Goal: Information Seeking & Learning: Learn about a topic

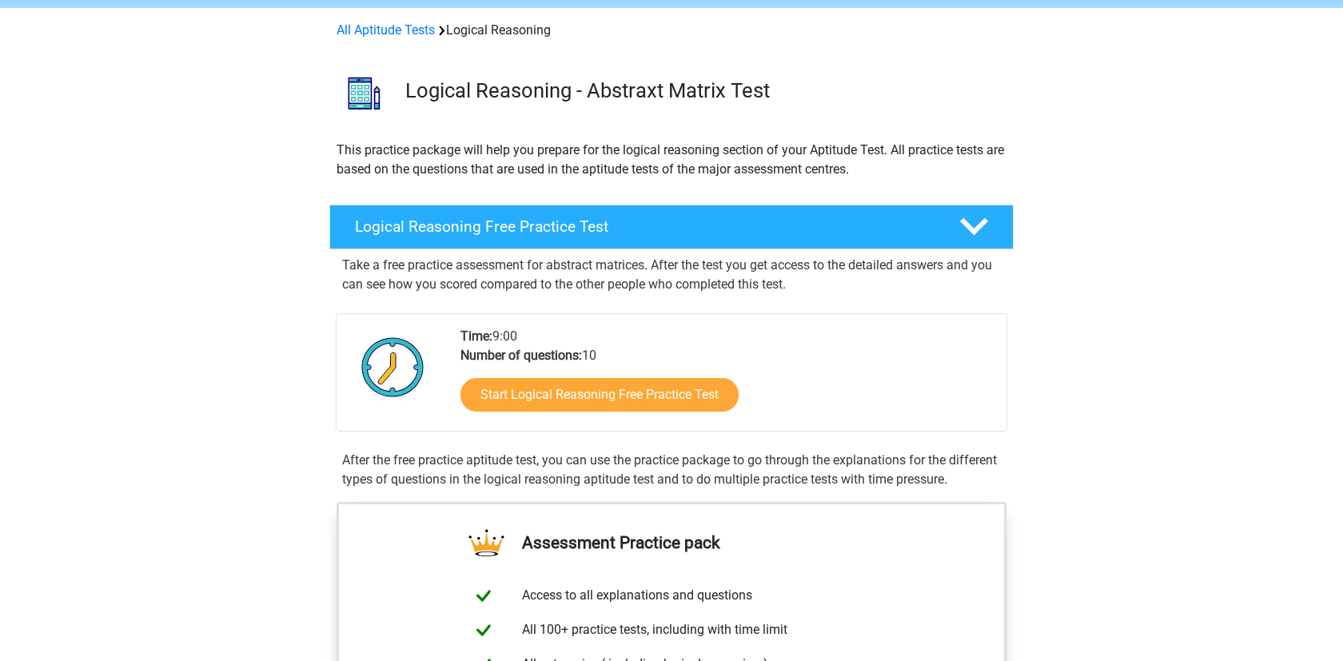
scroll to position [92, 0]
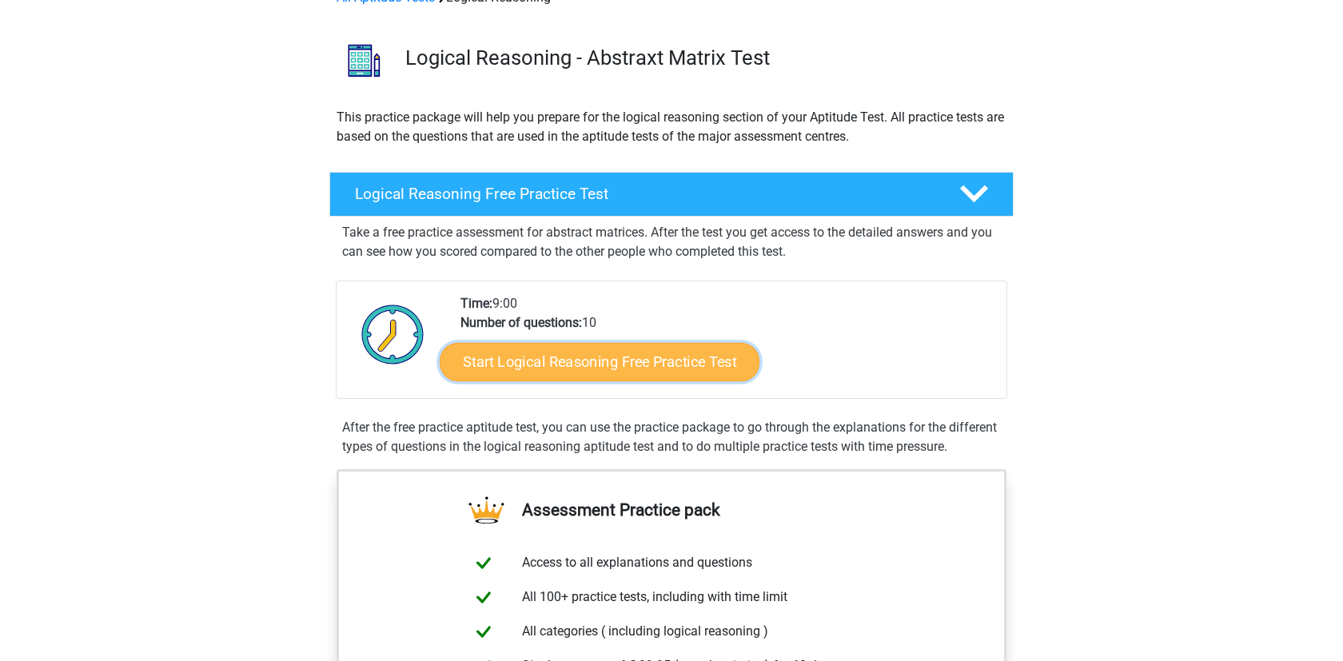
click at [541, 363] on link "Start Logical Reasoning Free Practice Test" at bounding box center [600, 361] width 320 height 38
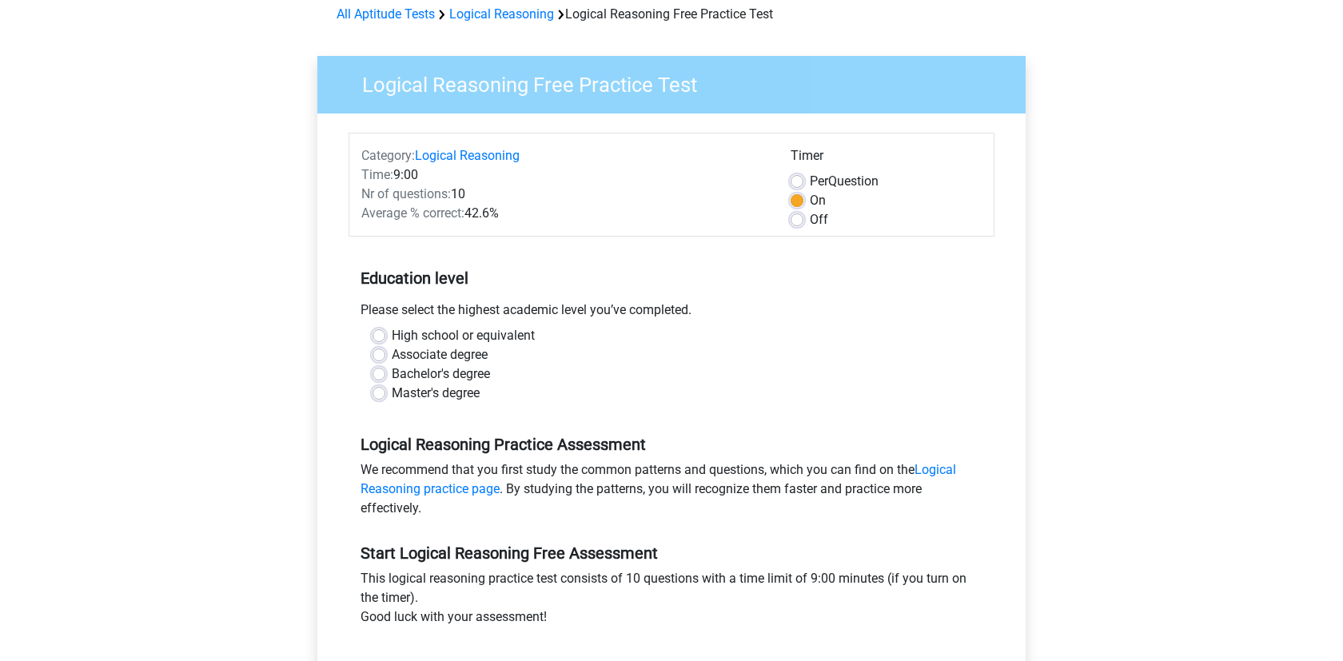
scroll to position [76, 0]
click at [420, 336] on label "High school or equivalent" at bounding box center [463, 334] width 143 height 19
click at [385, 336] on input "High school or equivalent" at bounding box center [378, 333] width 13 height 16
radio input "true"
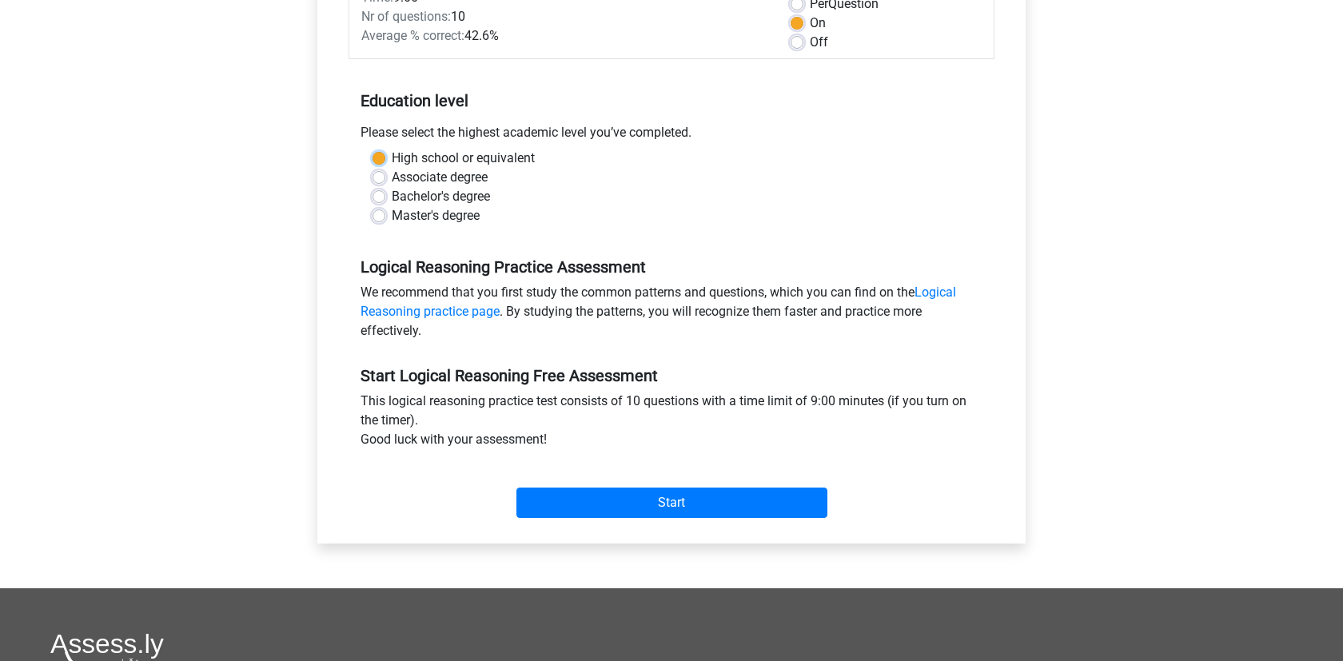
scroll to position [334, 0]
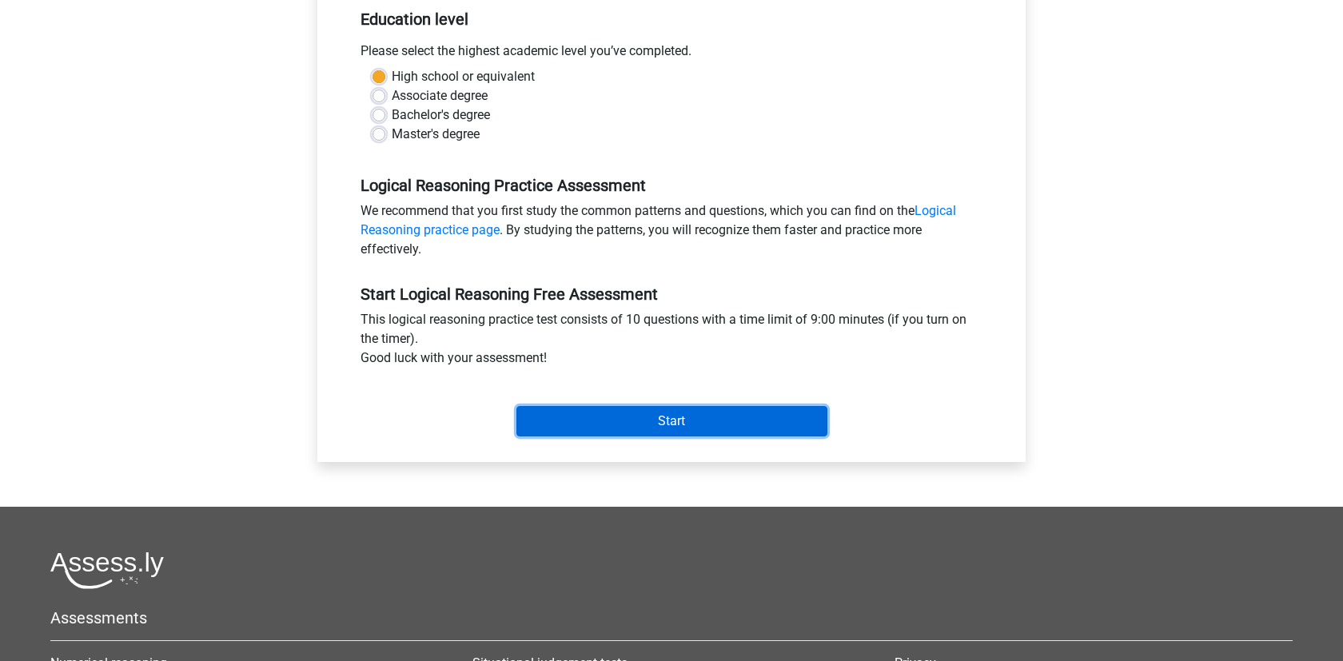
click at [680, 419] on input "Start" at bounding box center [671, 421] width 311 height 30
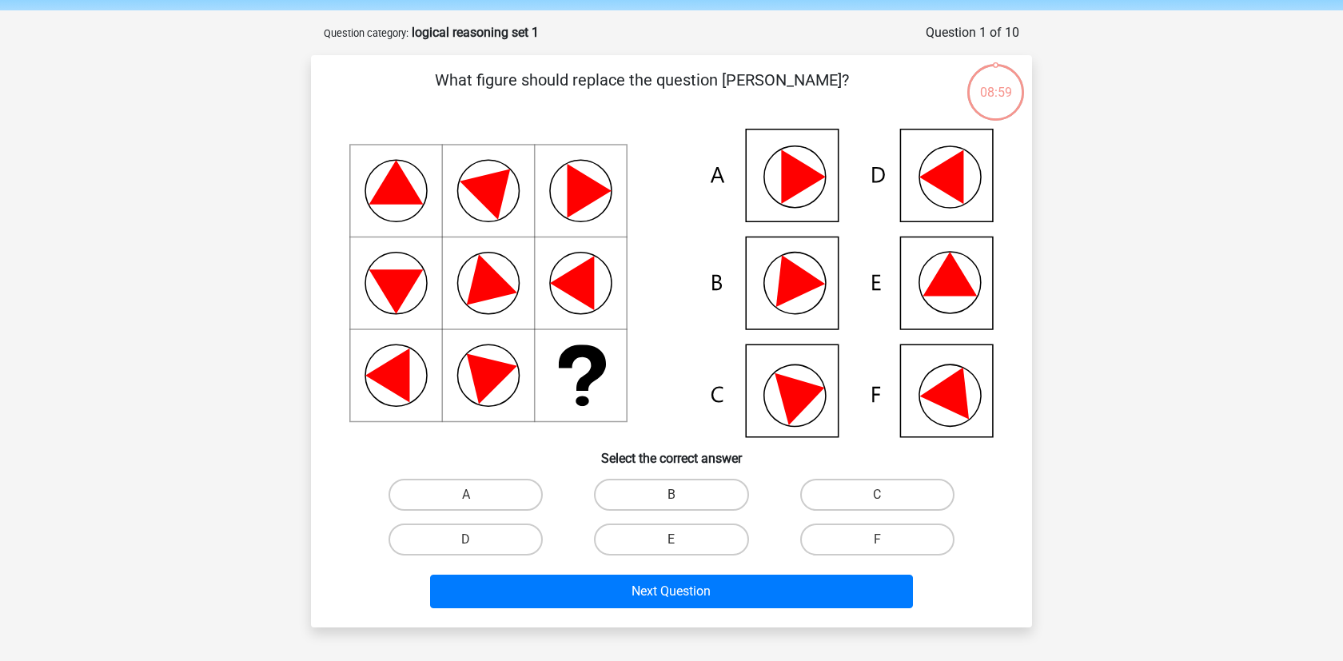
scroll to position [58, 0]
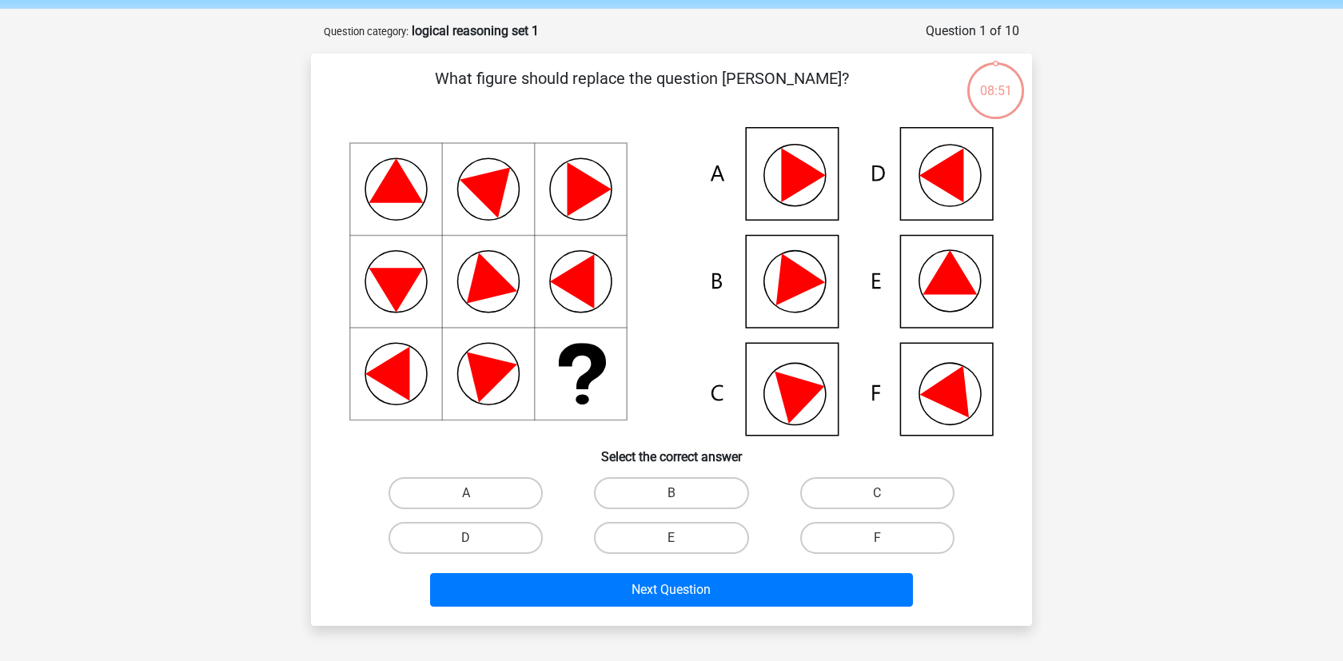
click at [941, 382] on icon at bounding box center [954, 386] width 68 height 63
click at [937, 543] on label "F" at bounding box center [877, 538] width 154 height 32
click at [887, 543] on input "F" at bounding box center [882, 543] width 10 height 10
radio input "true"
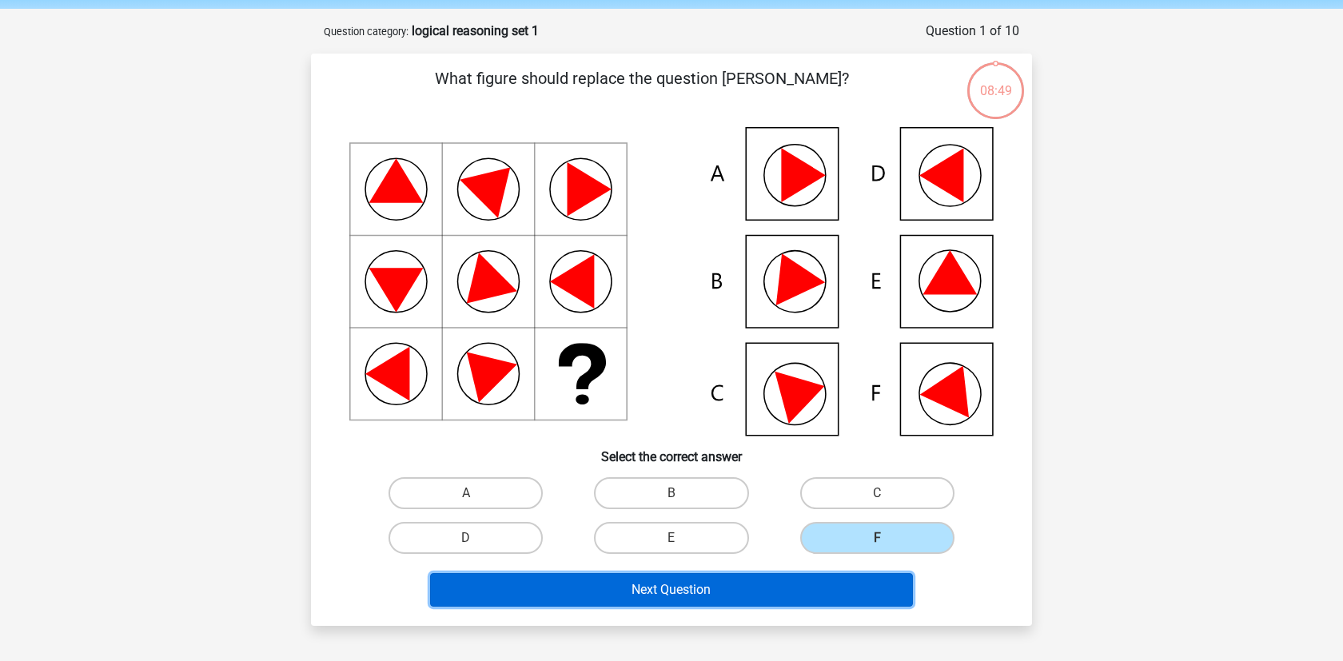
click at [837, 594] on button "Next Question" at bounding box center [671, 590] width 483 height 34
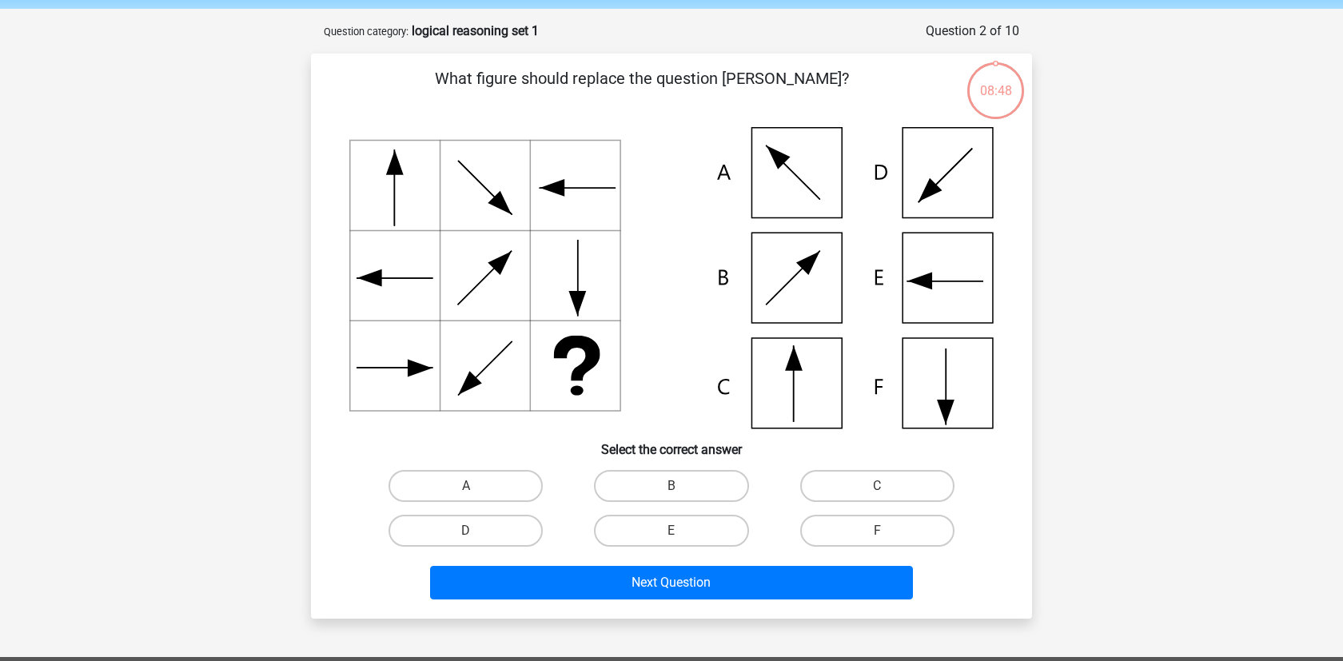
scroll to position [80, 0]
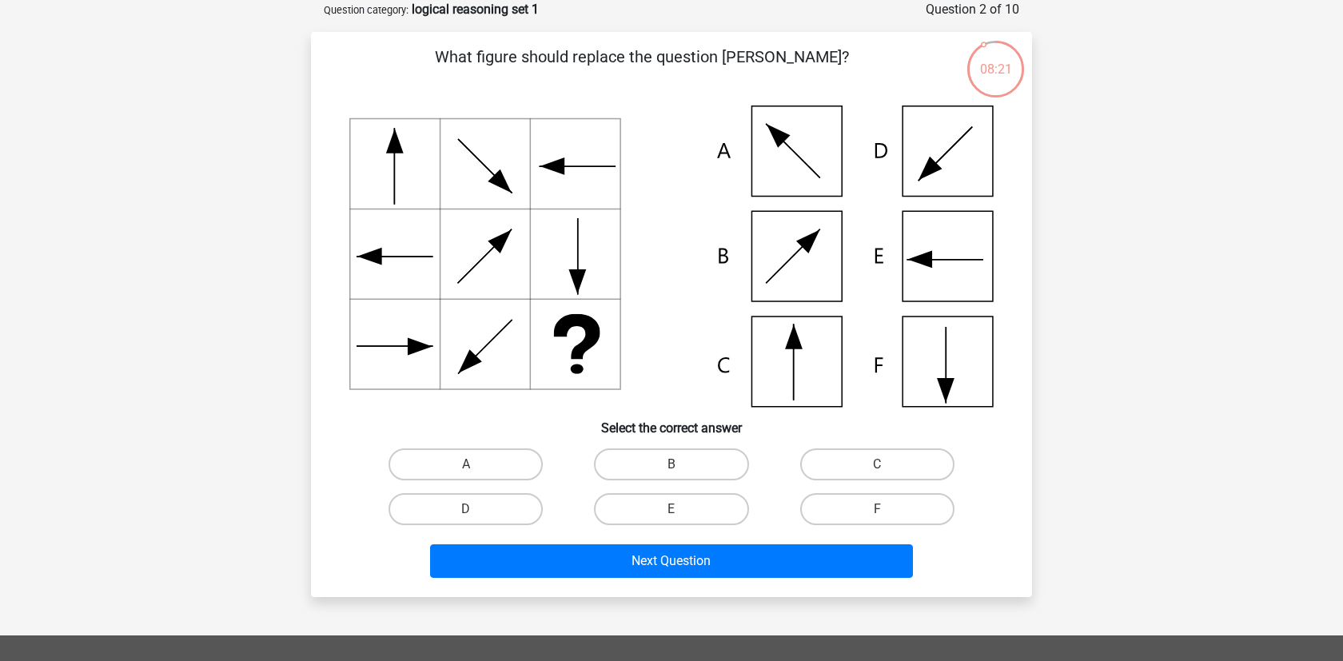
click at [677, 468] on input "B" at bounding box center [676, 469] width 10 height 10
radio input "true"
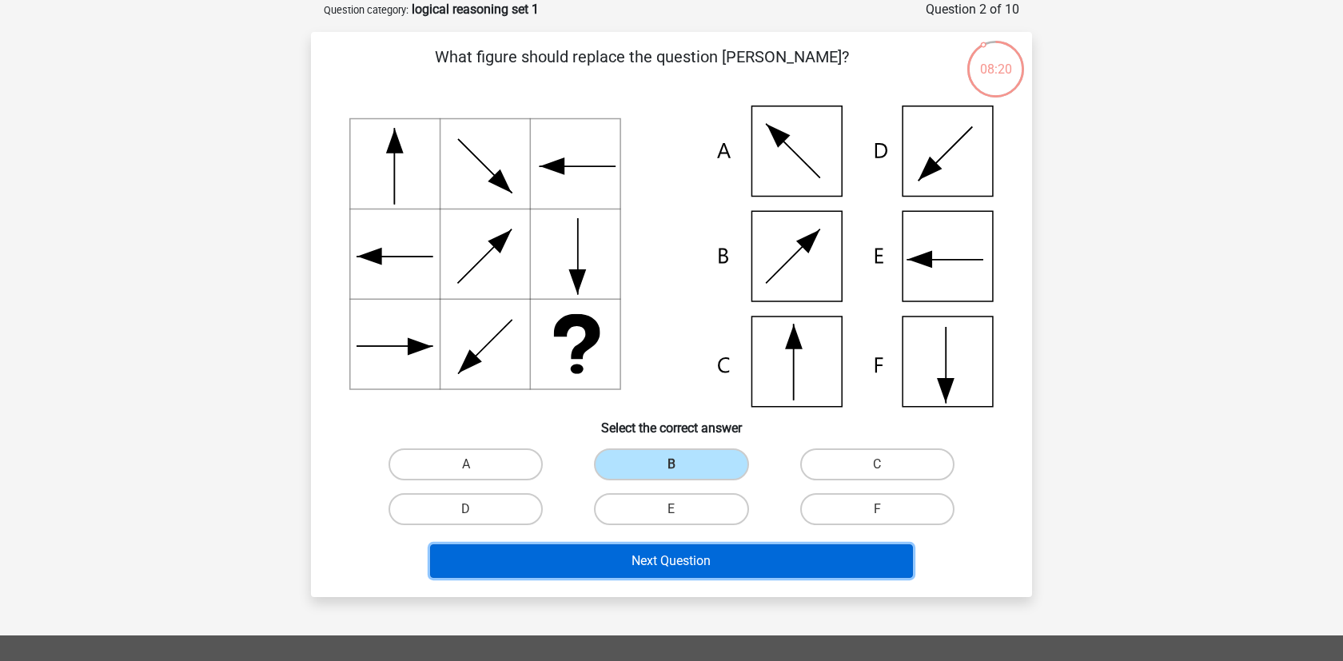
click at [757, 567] on button "Next Question" at bounding box center [671, 561] width 483 height 34
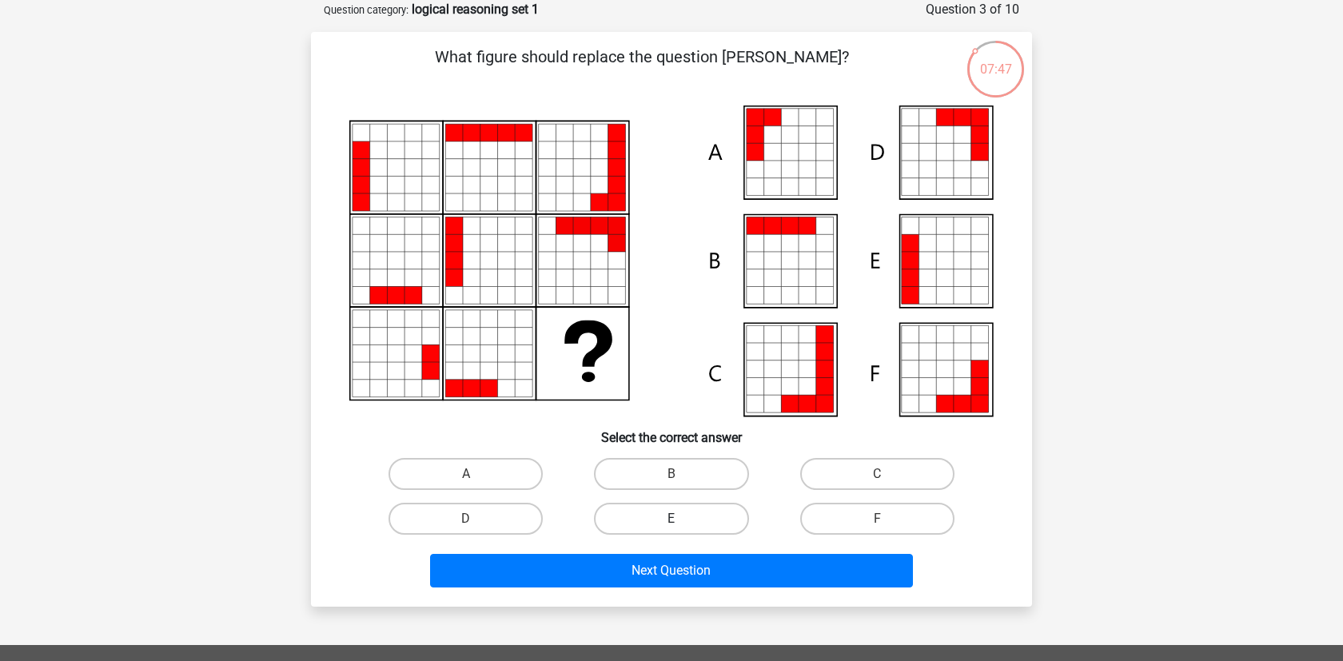
click at [666, 525] on label "E" at bounding box center [671, 519] width 154 height 32
click at [671, 525] on input "E" at bounding box center [676, 524] width 10 height 10
radio input "true"
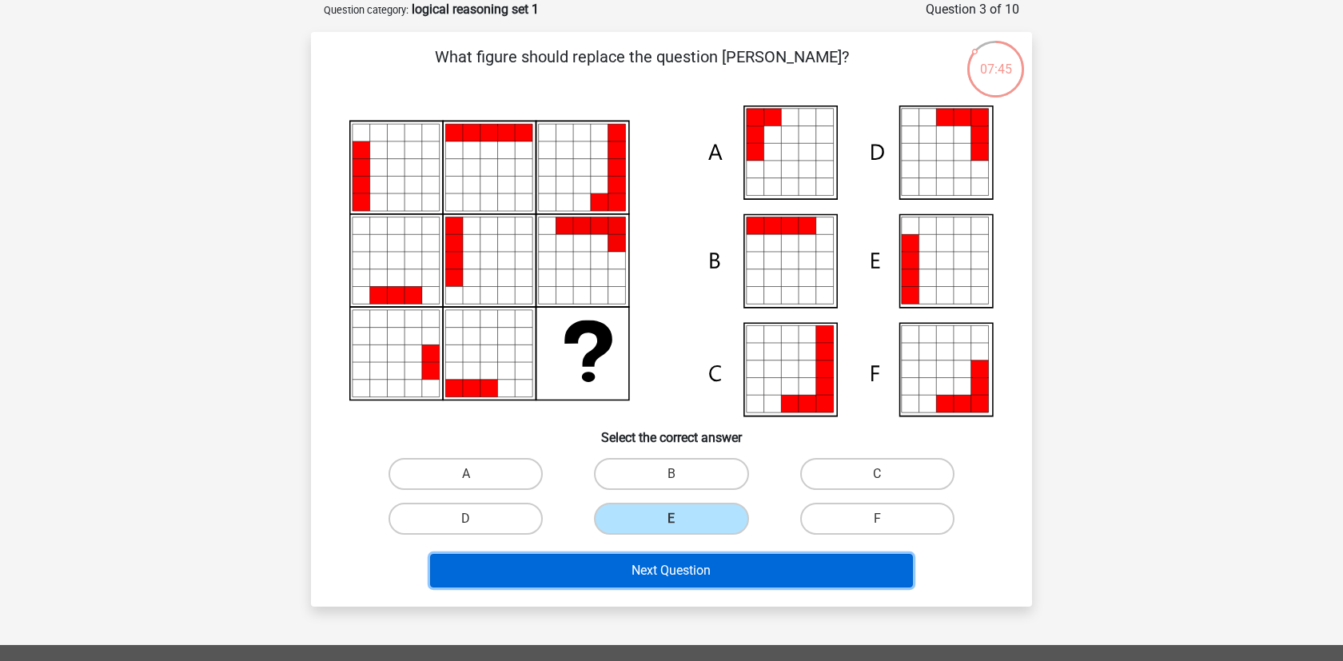
click at [680, 579] on button "Next Question" at bounding box center [671, 571] width 483 height 34
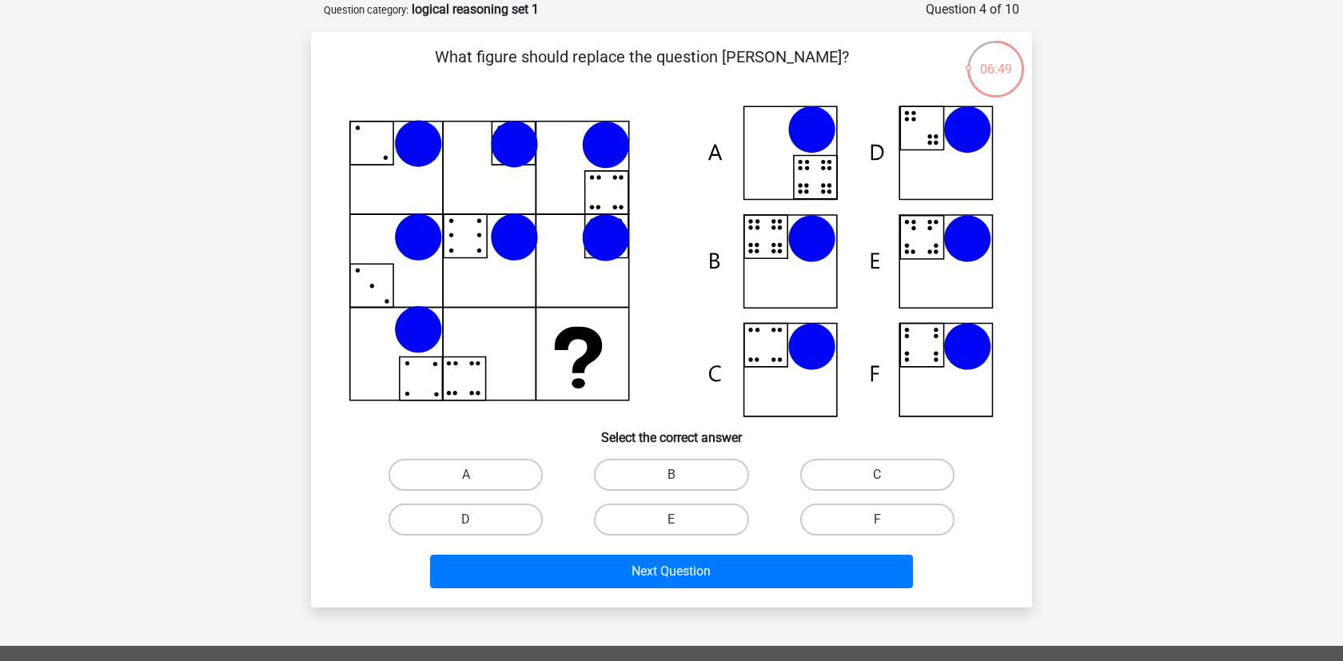
click at [966, 149] on icon at bounding box center [967, 129] width 48 height 48
click at [517, 517] on label "D" at bounding box center [465, 519] width 154 height 32
click at [476, 519] on input "D" at bounding box center [471, 524] width 10 height 10
radio input "true"
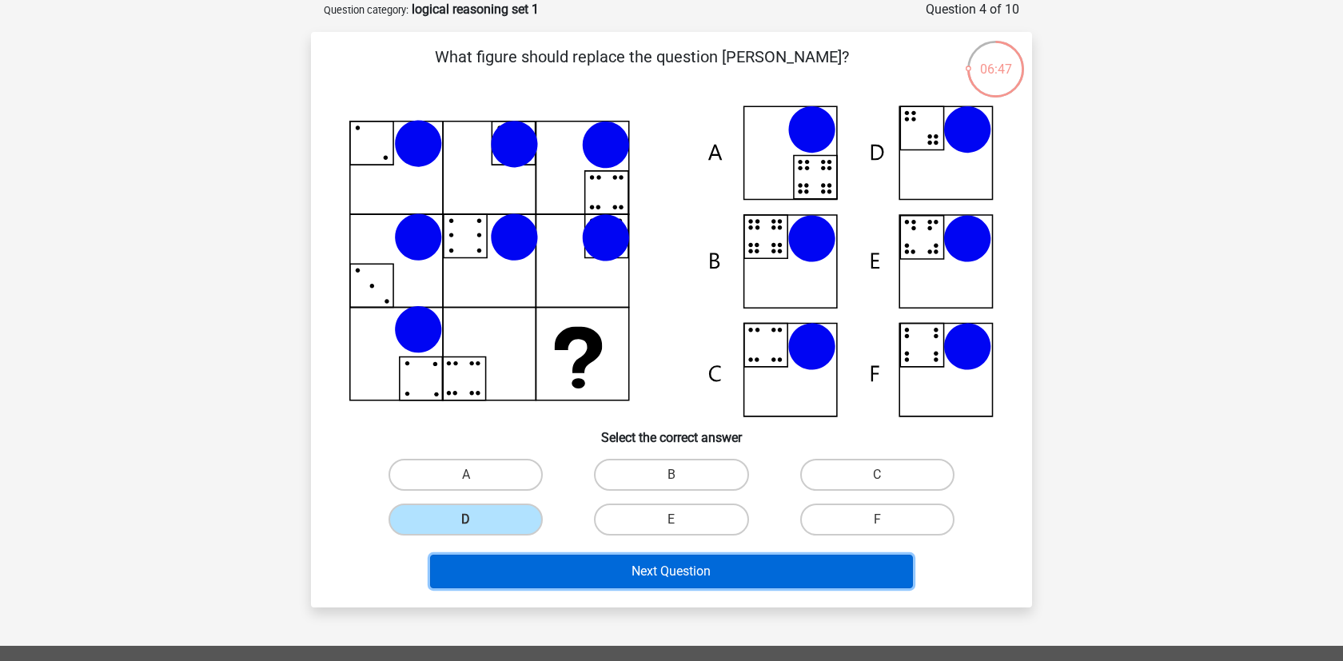
click at [642, 578] on button "Next Question" at bounding box center [671, 572] width 483 height 34
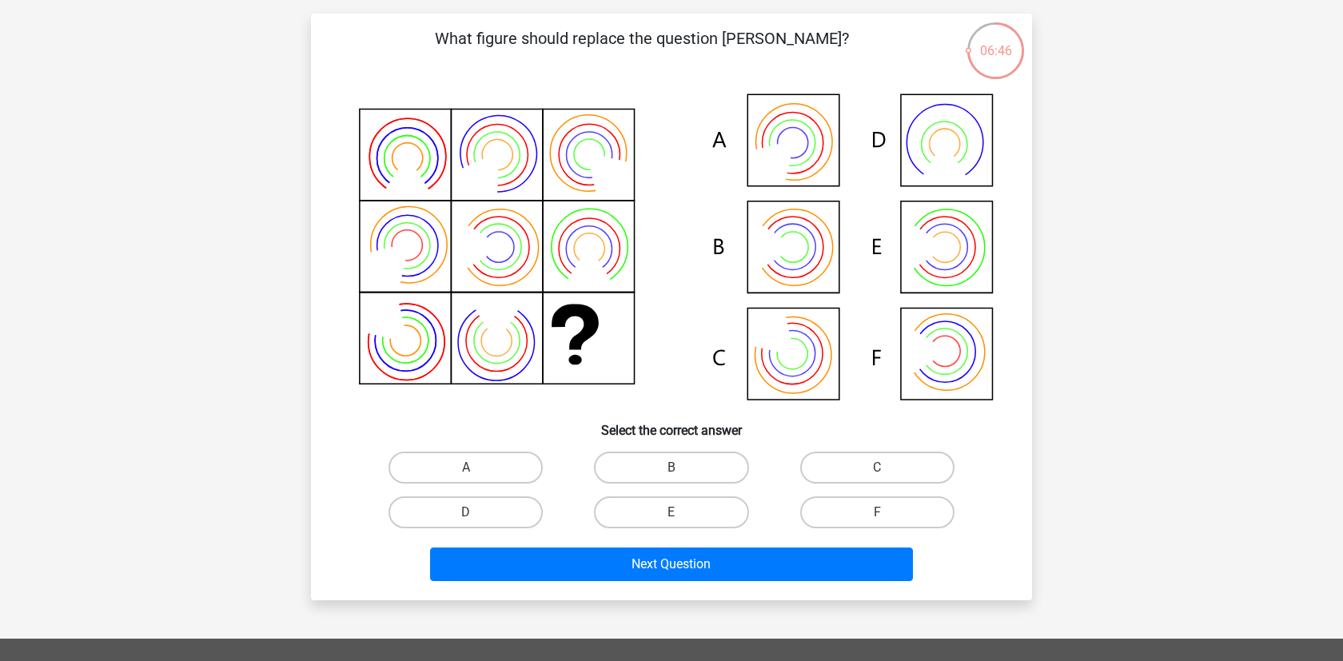
scroll to position [101, 0]
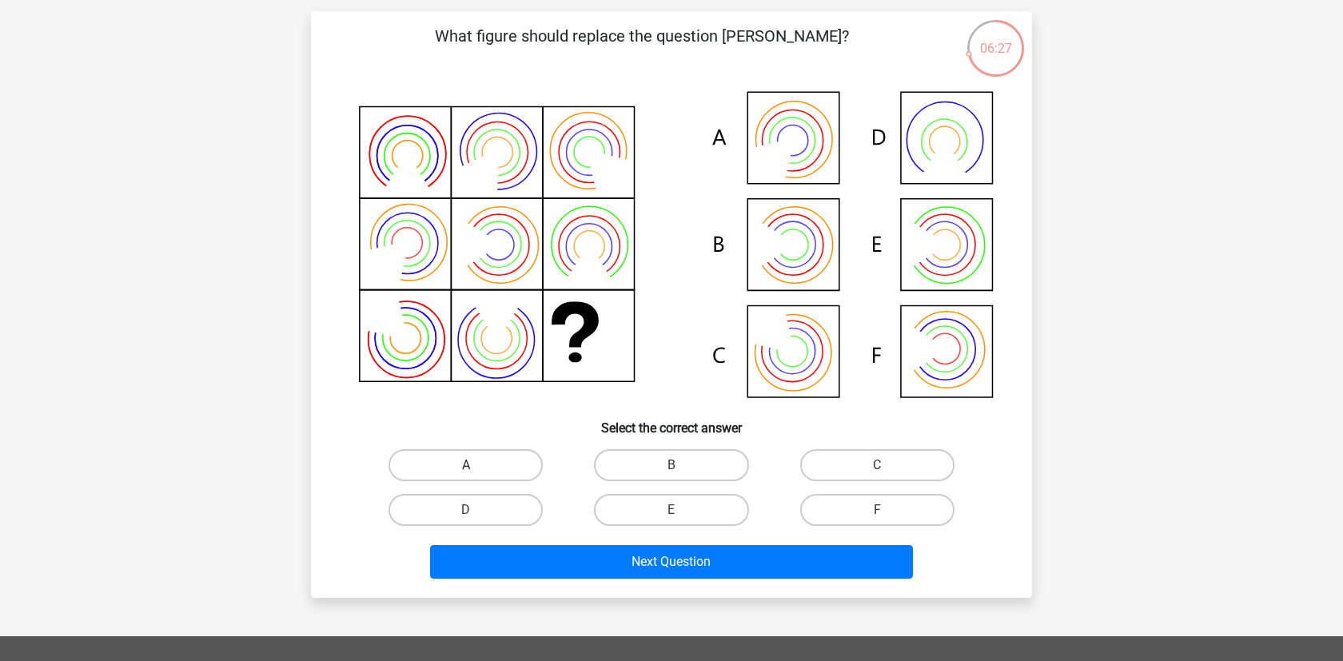
click at [517, 467] on label "A" at bounding box center [465, 465] width 154 height 32
click at [476, 467] on input "A" at bounding box center [471, 470] width 10 height 10
radio input "true"
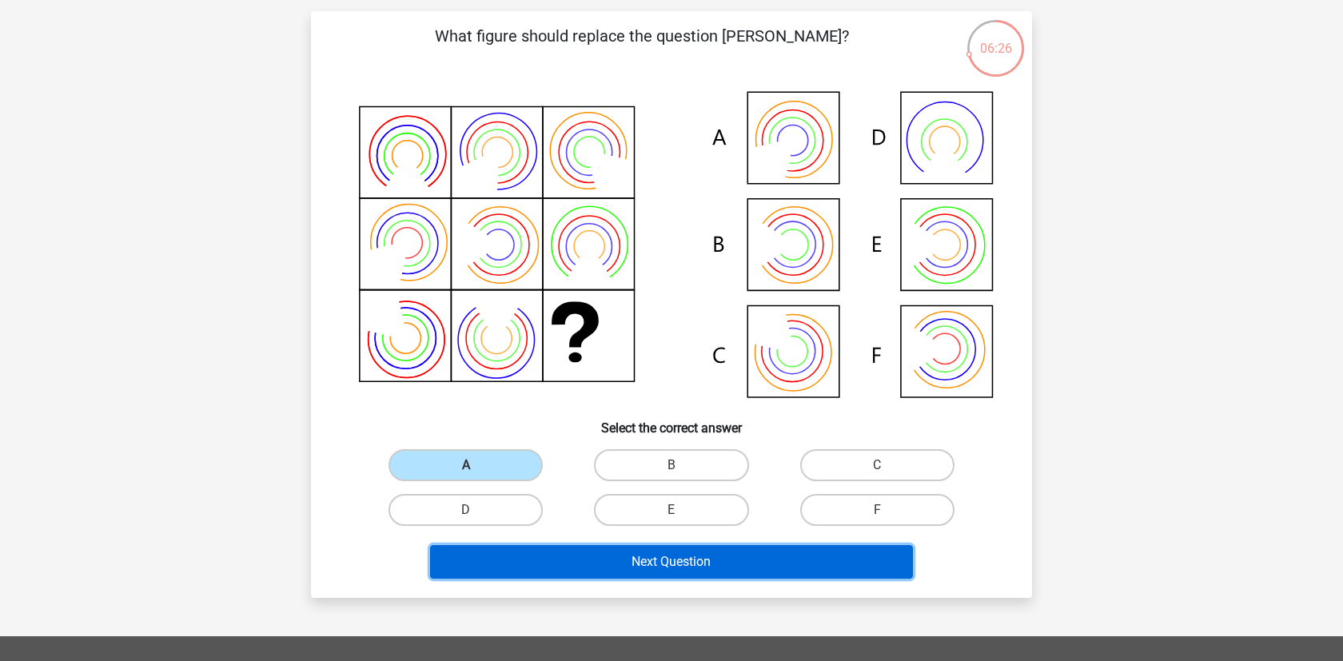
click at [613, 559] on button "Next Question" at bounding box center [671, 562] width 483 height 34
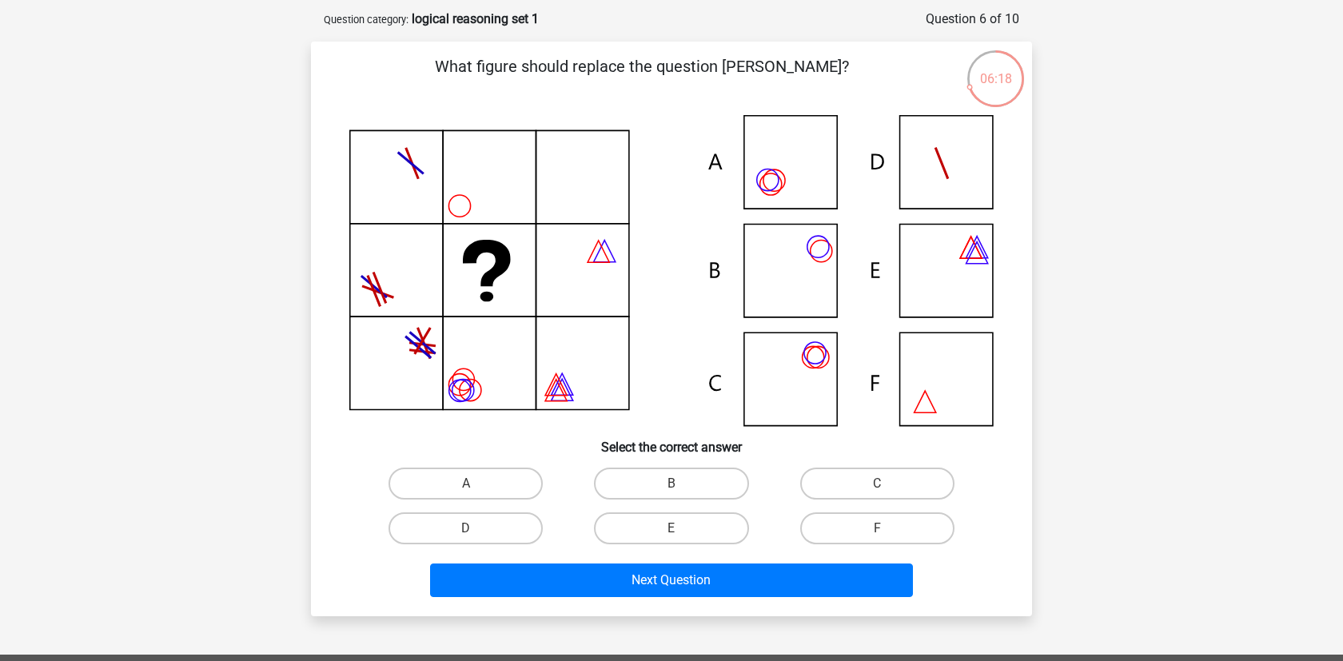
scroll to position [71, 0]
click at [491, 481] on label "A" at bounding box center [465, 483] width 154 height 32
click at [476, 483] on input "A" at bounding box center [471, 488] width 10 height 10
radio input "true"
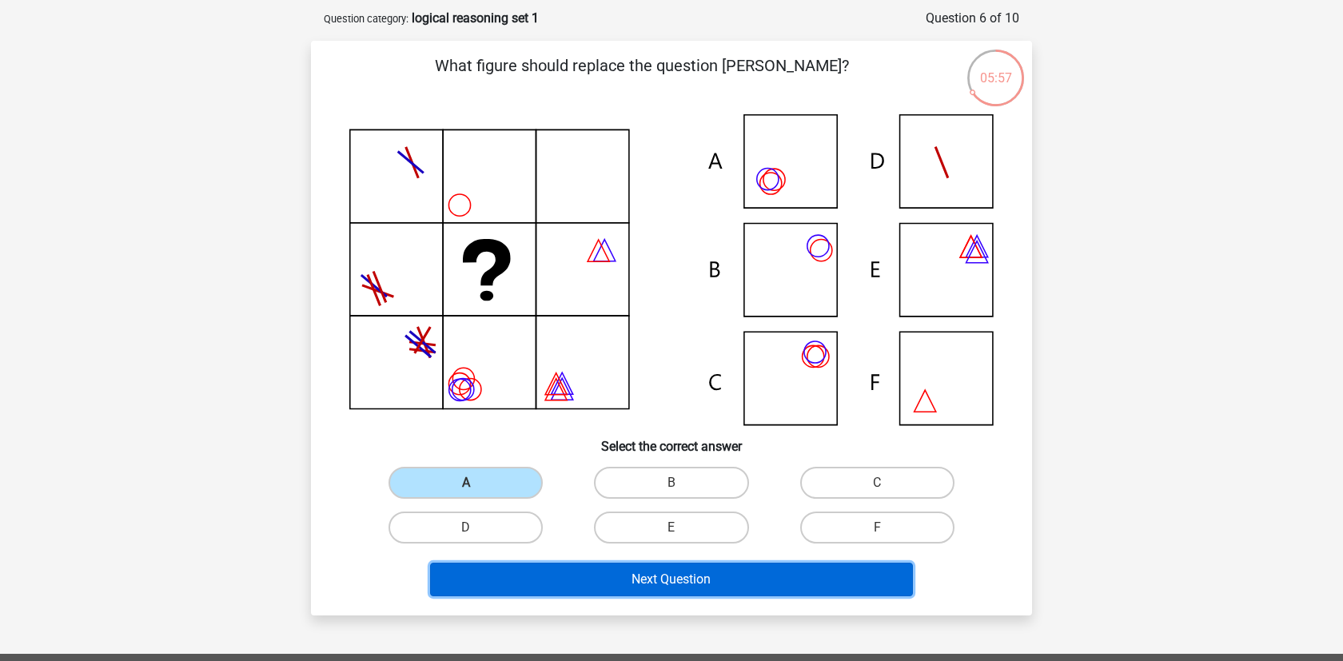
click at [627, 583] on button "Next Question" at bounding box center [671, 580] width 483 height 34
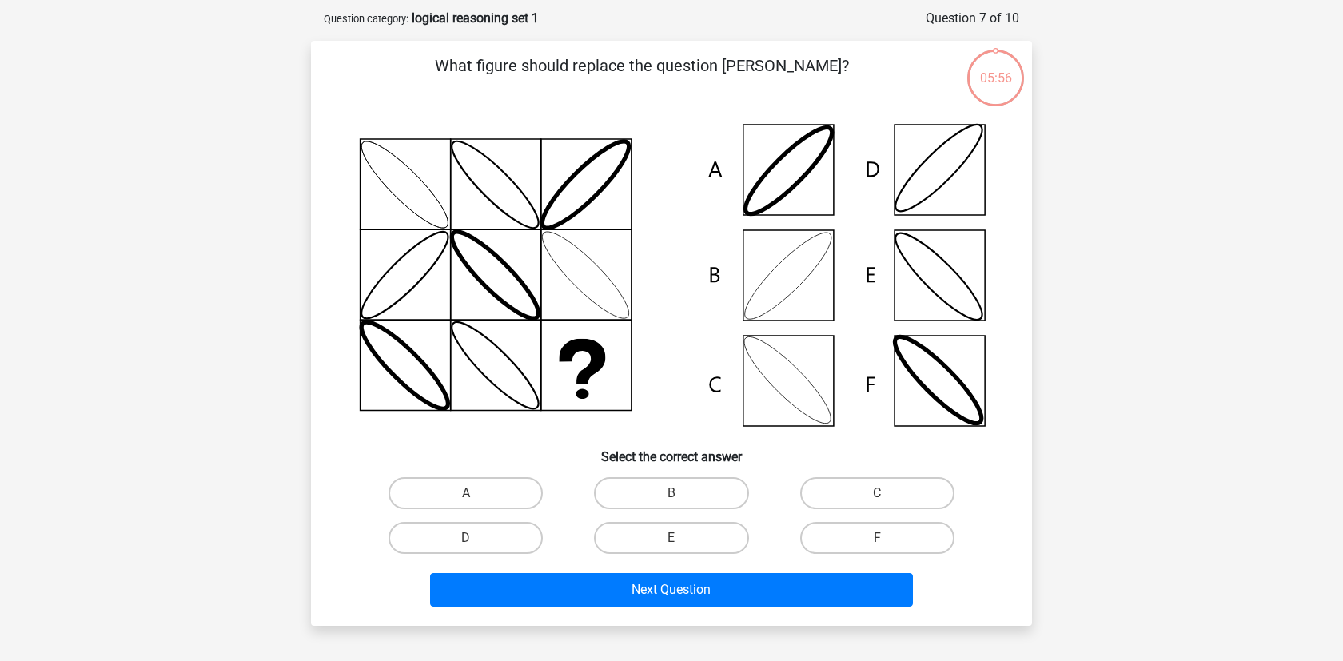
scroll to position [80, 0]
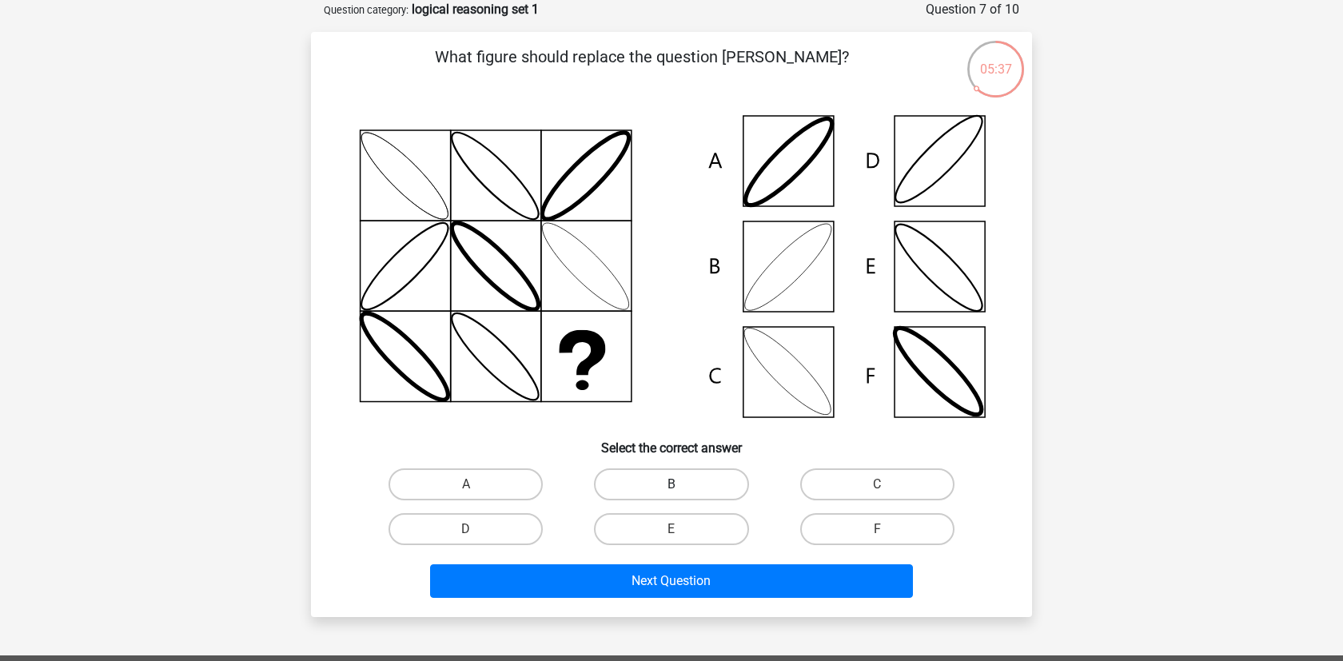
click at [698, 491] on label "B" at bounding box center [671, 484] width 154 height 32
click at [682, 491] on input "B" at bounding box center [676, 489] width 10 height 10
radio input "true"
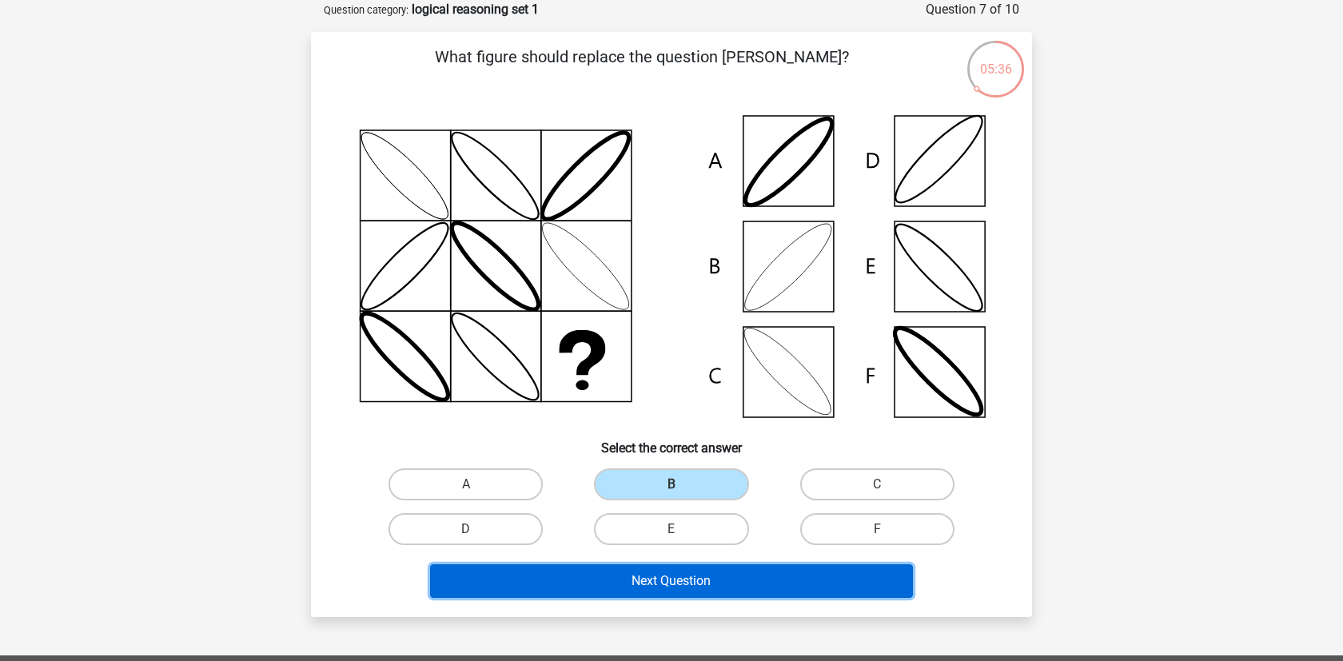
click at [726, 574] on button "Next Question" at bounding box center [671, 581] width 483 height 34
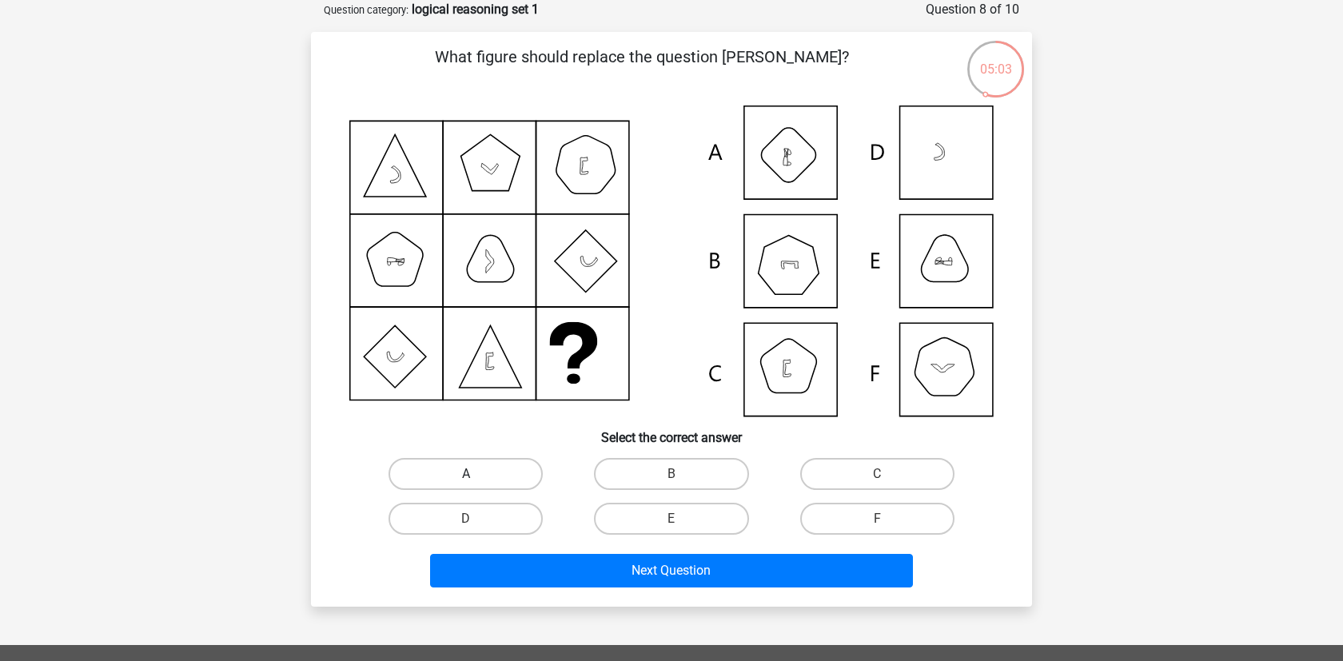
click at [498, 459] on label "A" at bounding box center [465, 474] width 154 height 32
click at [476, 474] on input "A" at bounding box center [471, 479] width 10 height 10
radio input "true"
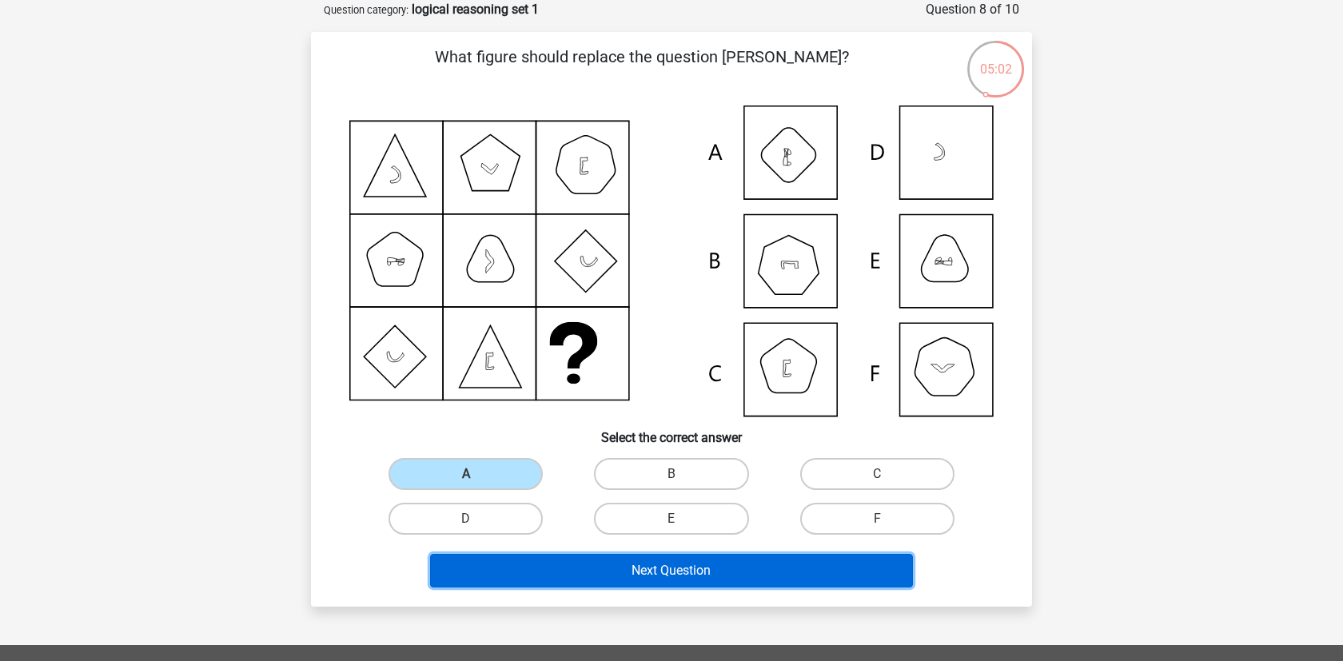
click at [635, 573] on button "Next Question" at bounding box center [671, 571] width 483 height 34
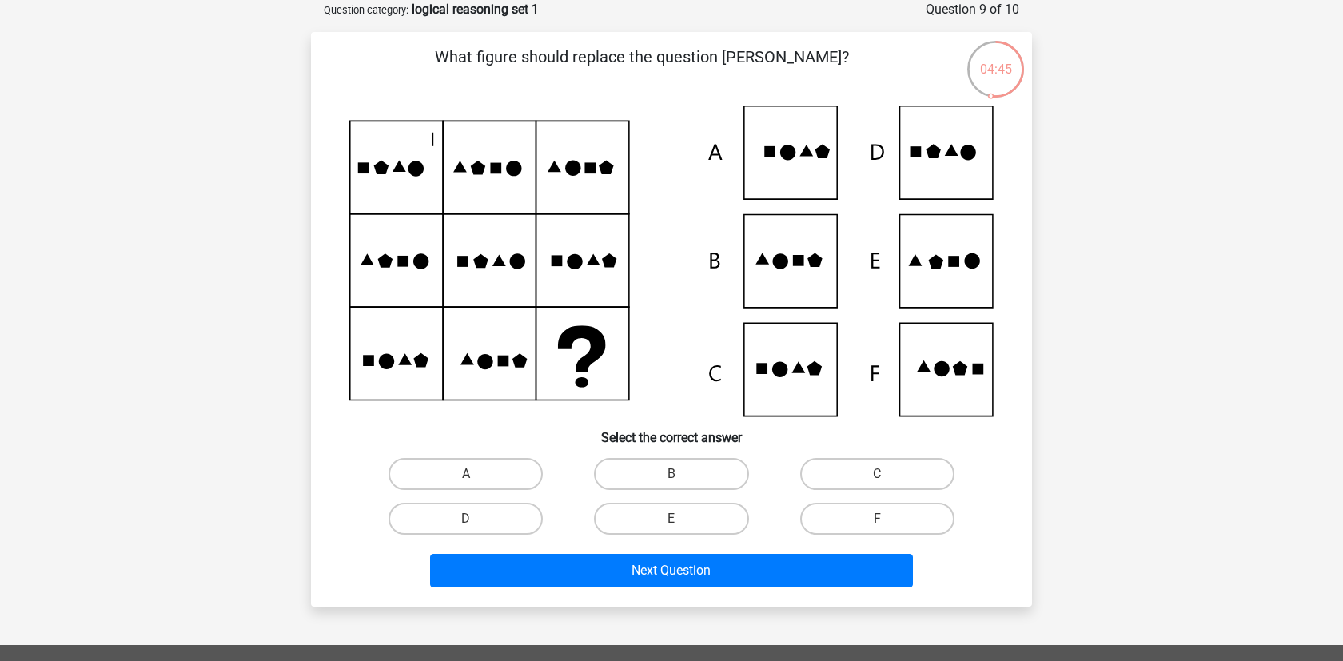
click at [769, 268] on icon at bounding box center [671, 260] width 644 height 311
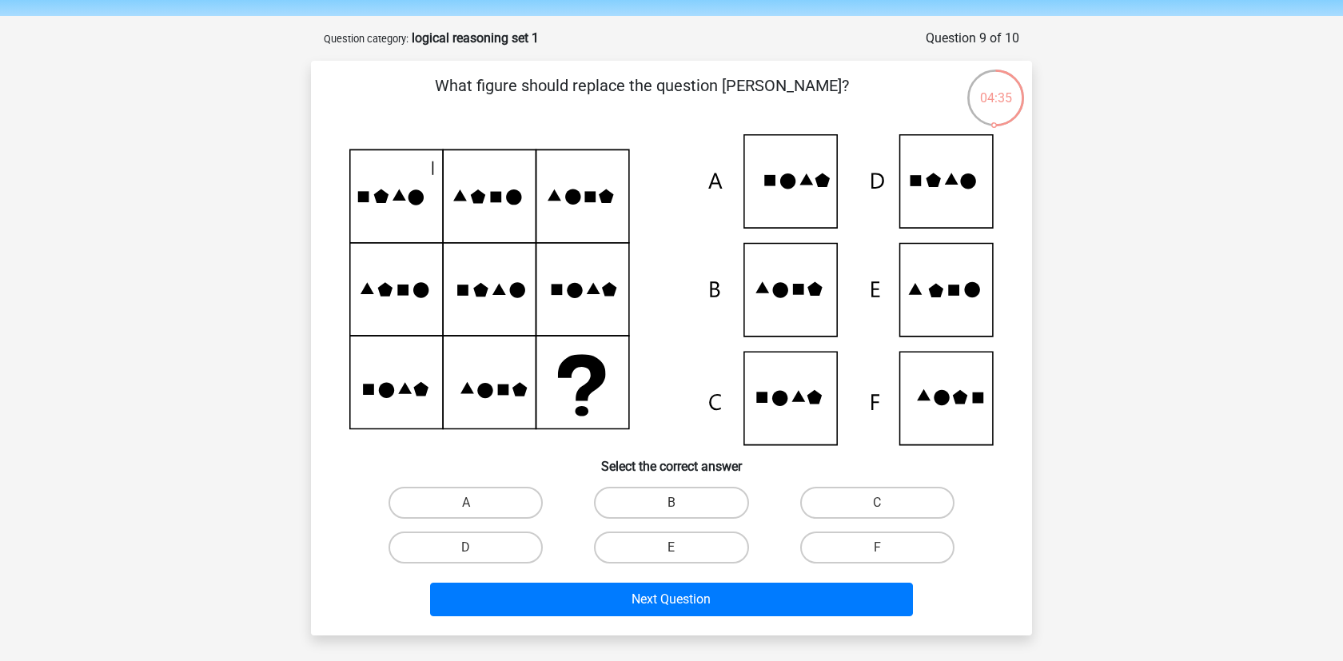
scroll to position [50, 0]
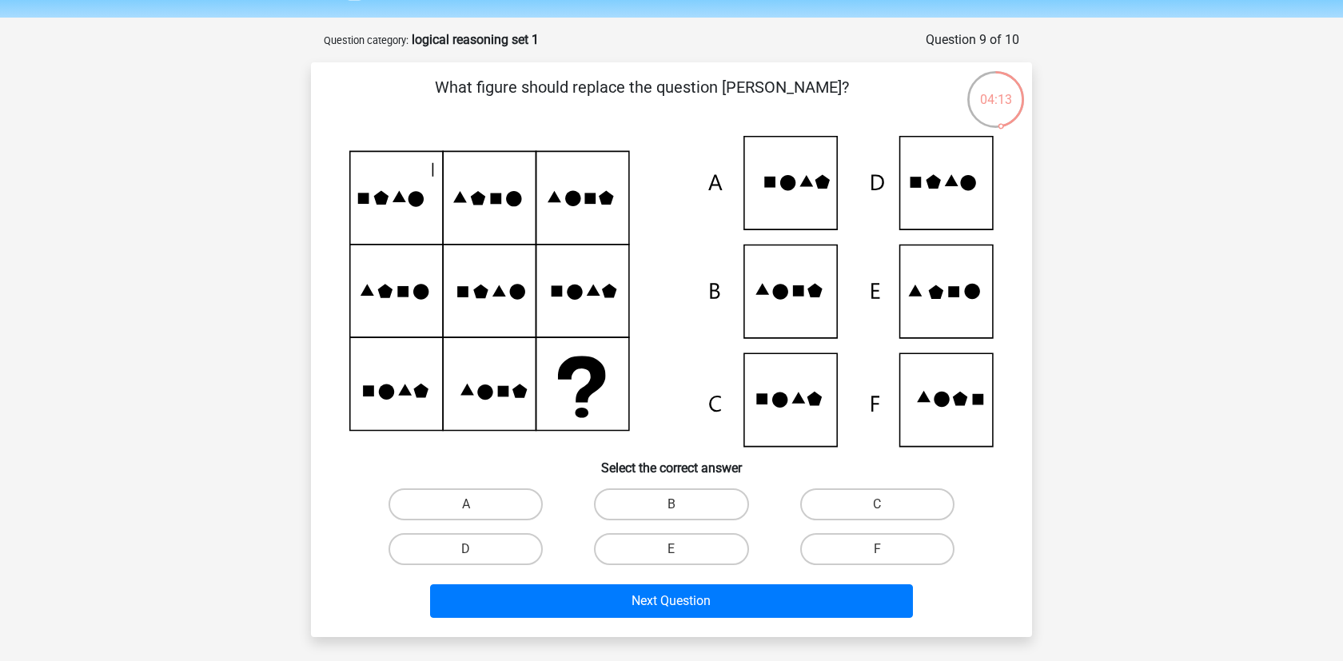
click at [787, 183] on icon at bounding box center [787, 182] width 15 height 15
click at [468, 511] on input "A" at bounding box center [471, 509] width 10 height 10
radio input "true"
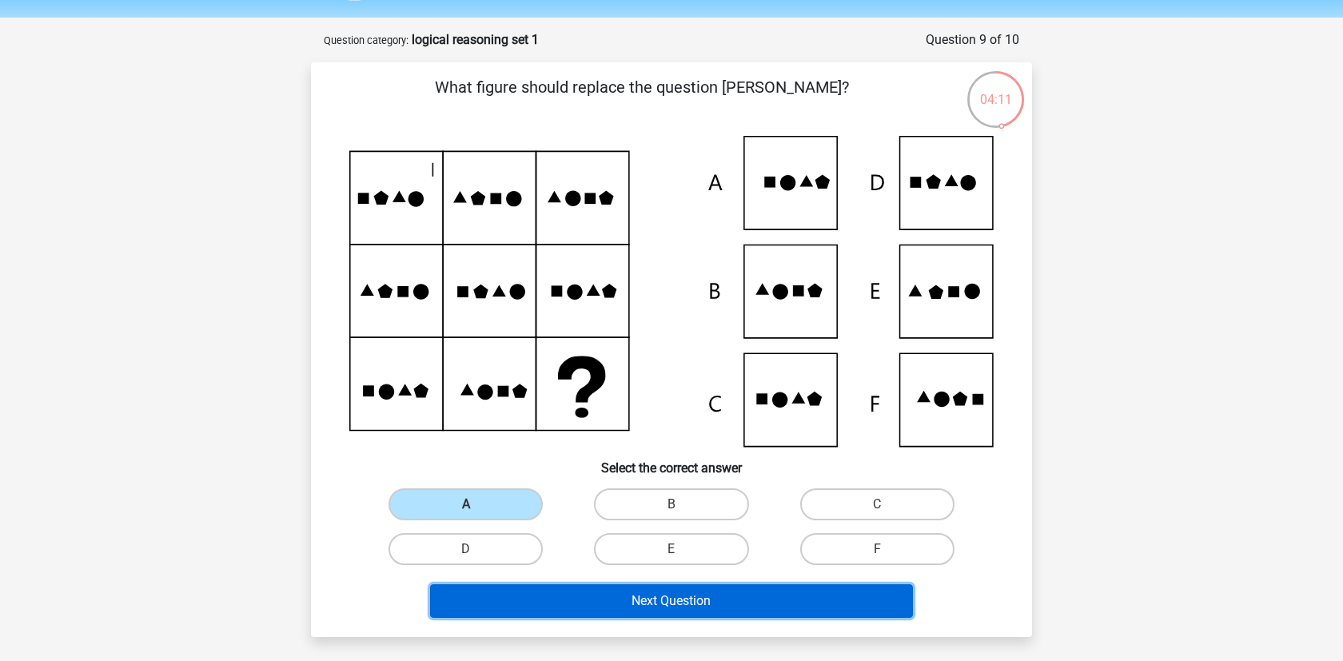
click at [586, 605] on button "Next Question" at bounding box center [671, 601] width 483 height 34
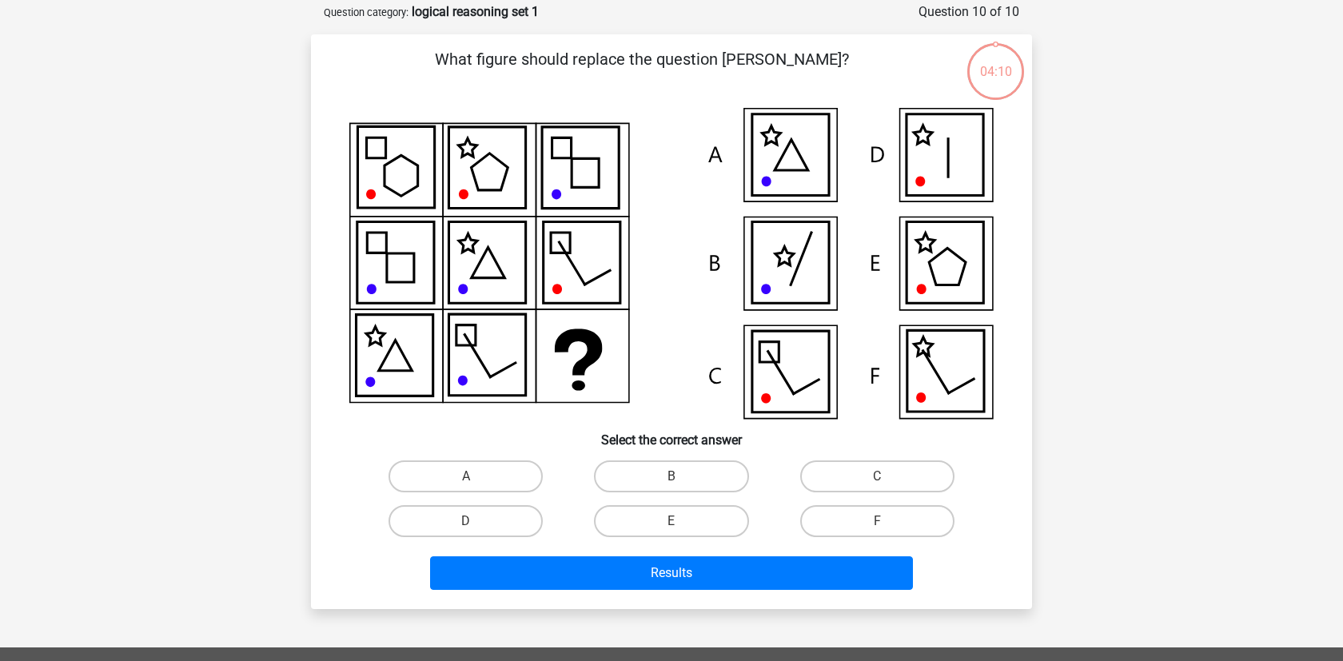
scroll to position [80, 0]
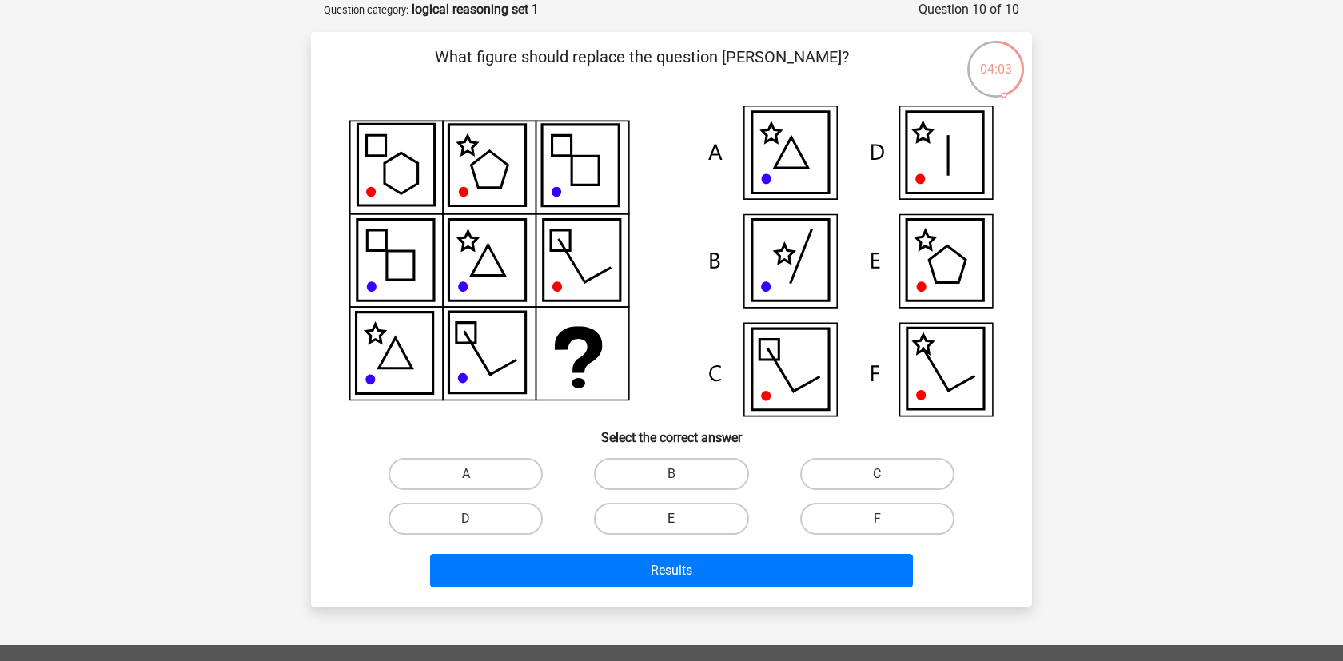
click at [644, 513] on label "E" at bounding box center [671, 519] width 154 height 32
click at [671, 519] on input "E" at bounding box center [676, 524] width 10 height 10
radio input "true"
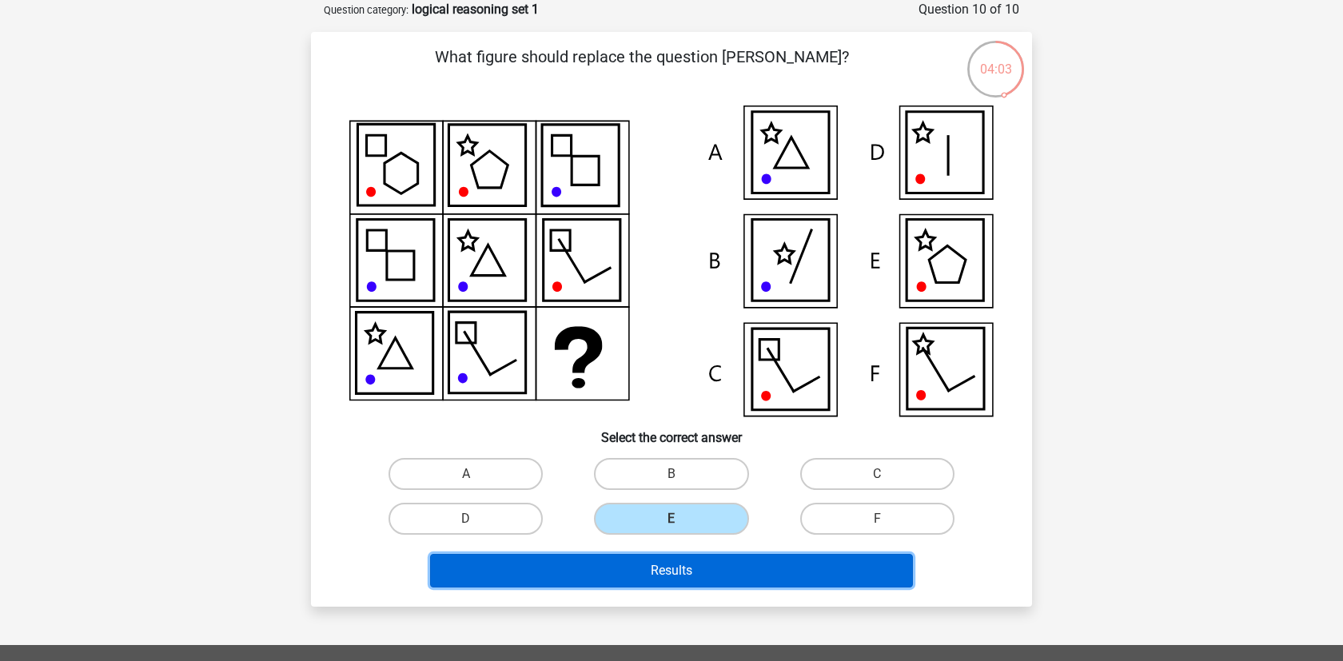
click at [662, 582] on button "Results" at bounding box center [671, 571] width 483 height 34
